Goal: Task Accomplishment & Management: Complete application form

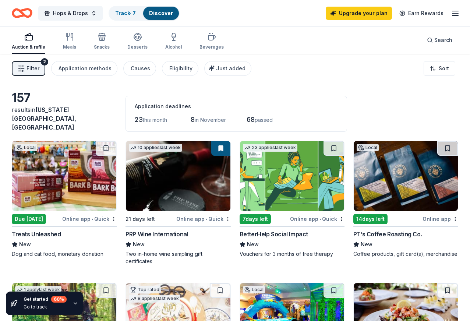
click at [35, 216] on div "Due [DATE]" at bounding box center [29, 219] width 34 height 10
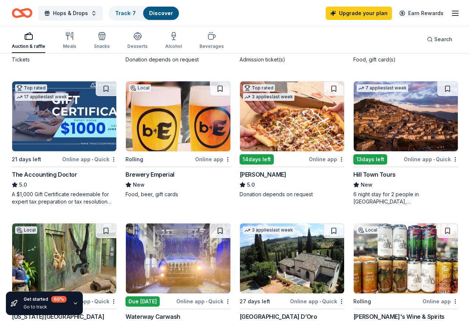
scroll to position [337, 0]
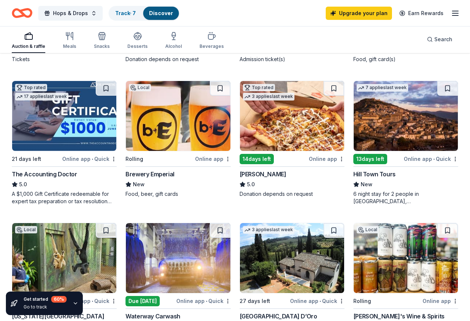
click at [384, 136] on img at bounding box center [405, 116] width 104 height 70
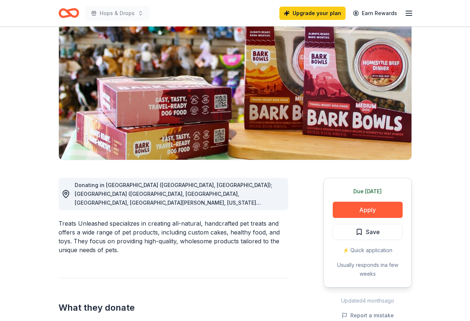
scroll to position [72, 0]
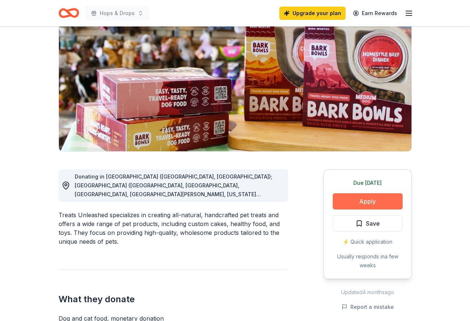
click at [353, 204] on button "Apply" at bounding box center [367, 201] width 70 height 16
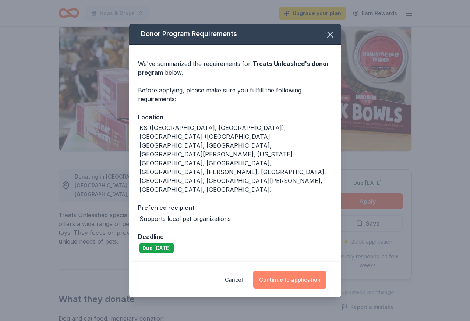
click at [286, 271] on button "Continue to application" at bounding box center [289, 280] width 73 height 18
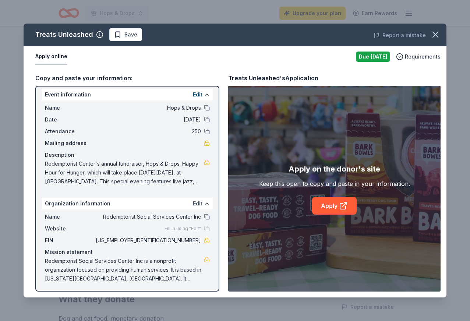
scroll to position [3, 0]
click at [323, 207] on link "Apply" at bounding box center [334, 206] width 45 height 18
click at [434, 34] on icon "button" at bounding box center [435, 34] width 5 height 5
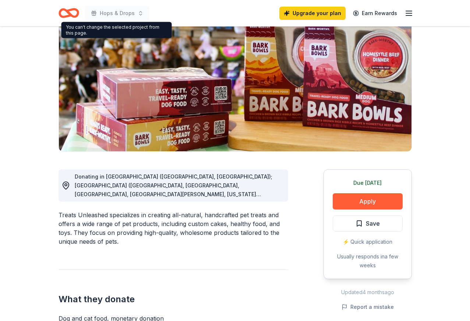
click at [71, 14] on icon "Home" at bounding box center [71, 12] width 11 height 7
